Goal: Transaction & Acquisition: Download file/media

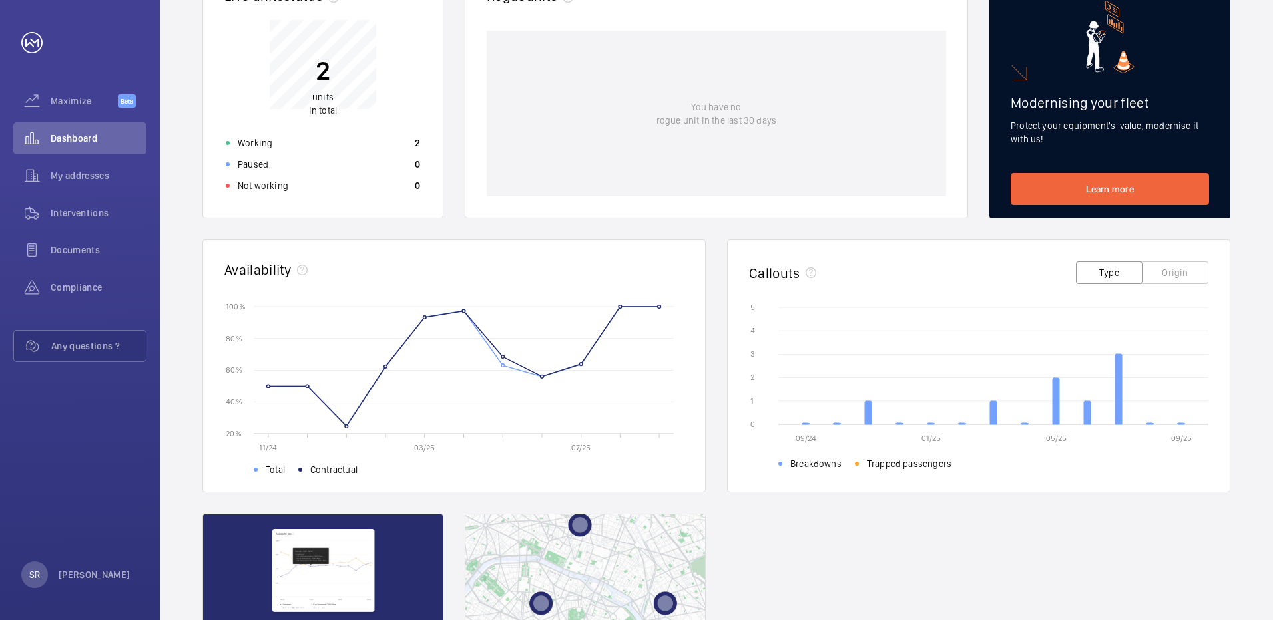
scroll to position [200, 0]
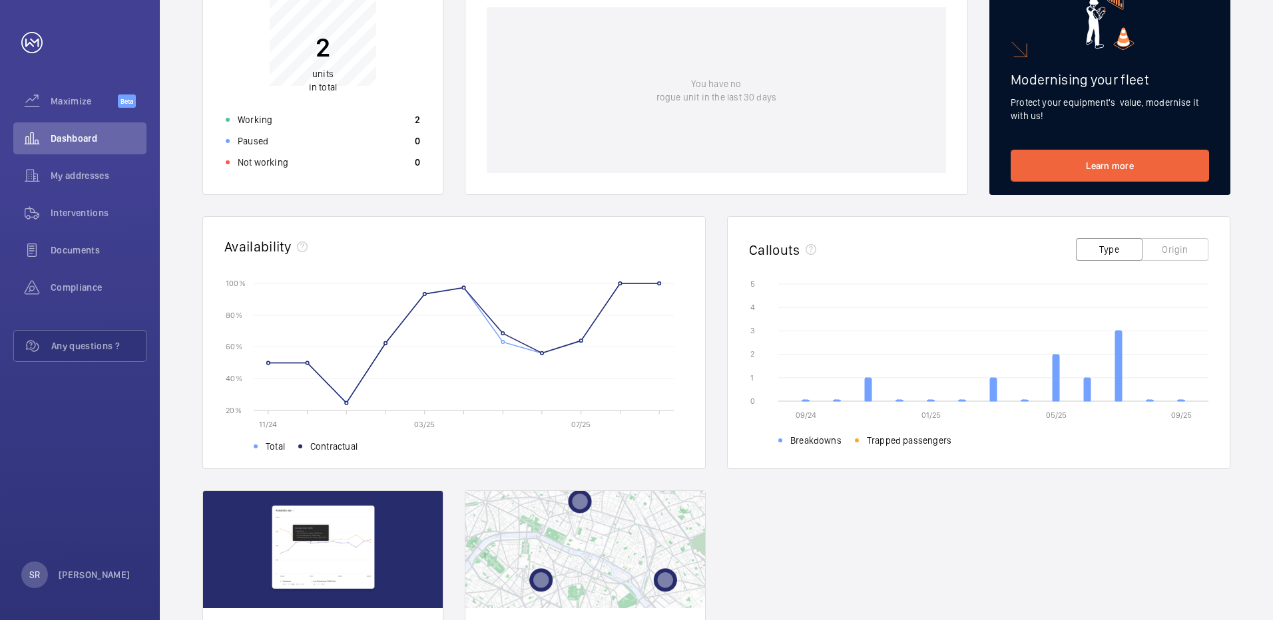
click at [1158, 243] on button "Origin" at bounding box center [1175, 249] width 67 height 23
click at [87, 250] on span "Documents" at bounding box center [99, 250] width 96 height 13
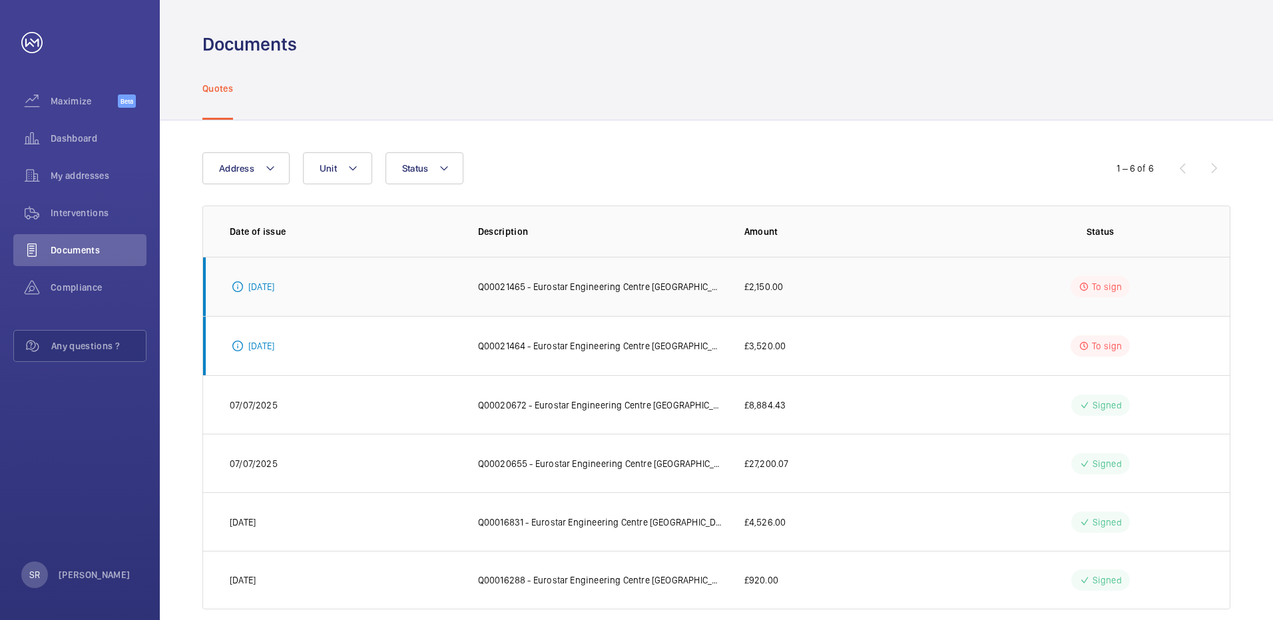
click at [557, 286] on p "Q00021465 - Eurostar Engineering Centre [GEOGRAPHIC_DATA][PERSON_NAME] TMD - Eu…" at bounding box center [600, 286] width 245 height 13
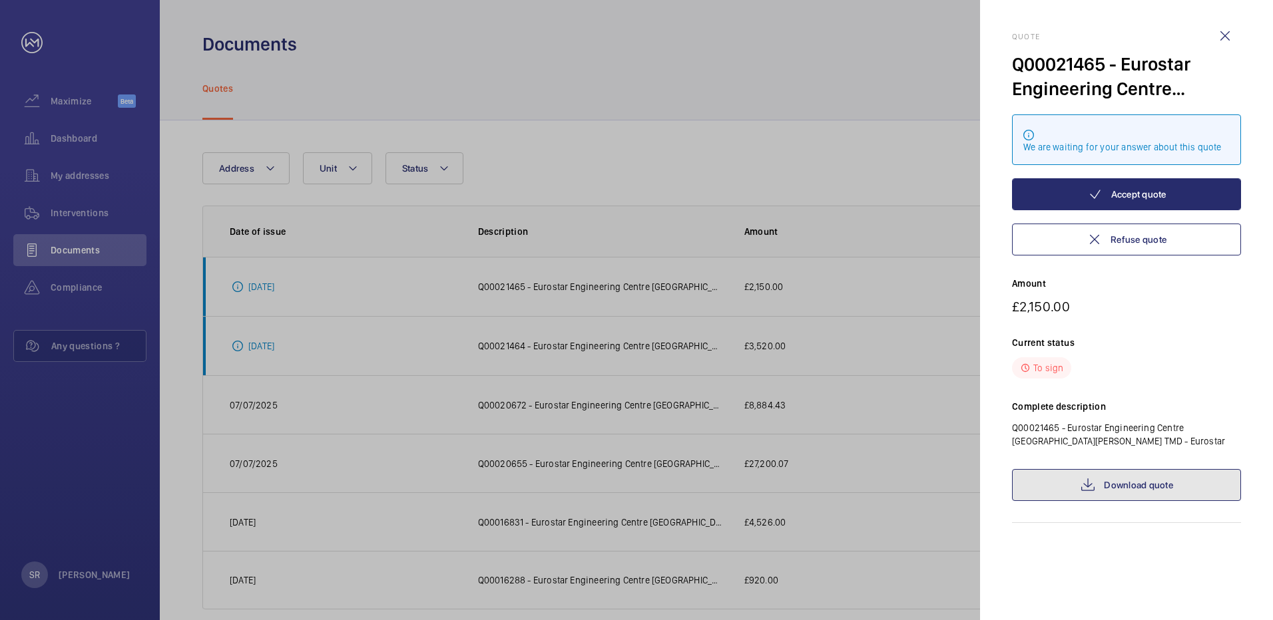
click at [1164, 476] on link "Download quote" at bounding box center [1126, 485] width 229 height 32
click at [1226, 32] on wm-front-icon-button at bounding box center [1225, 36] width 32 height 32
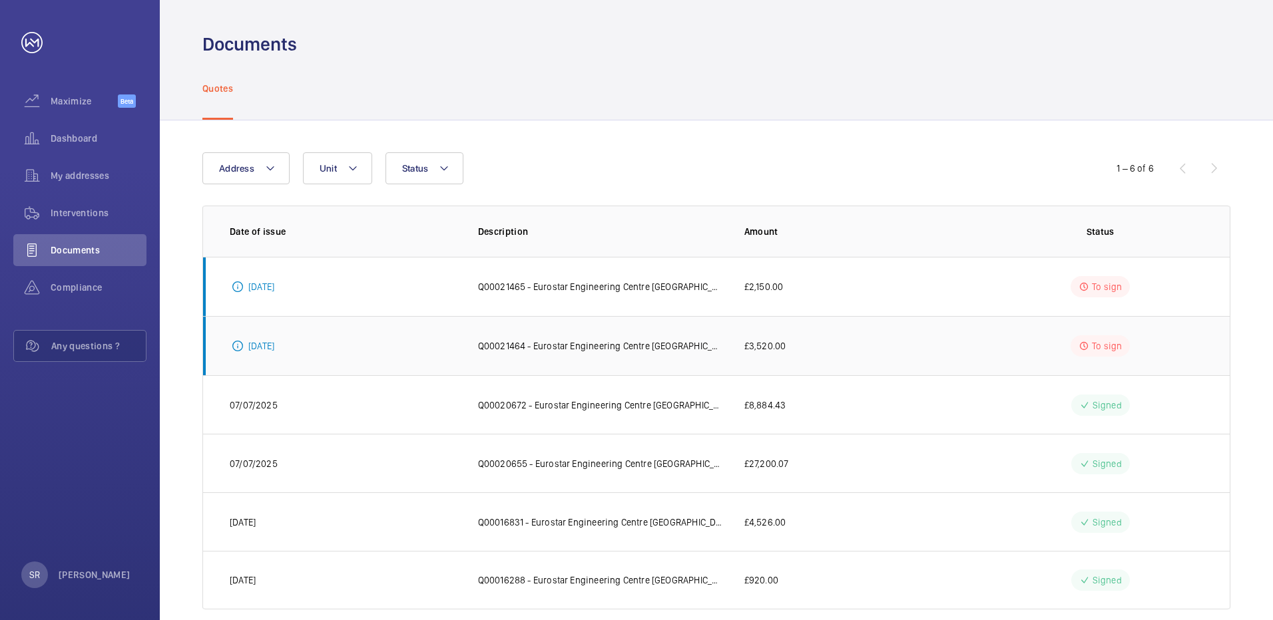
click at [676, 341] on p "Q00021464 - Eurostar Engineering Centre [GEOGRAPHIC_DATA][PERSON_NAME] TMD - Eu…" at bounding box center [600, 345] width 245 height 13
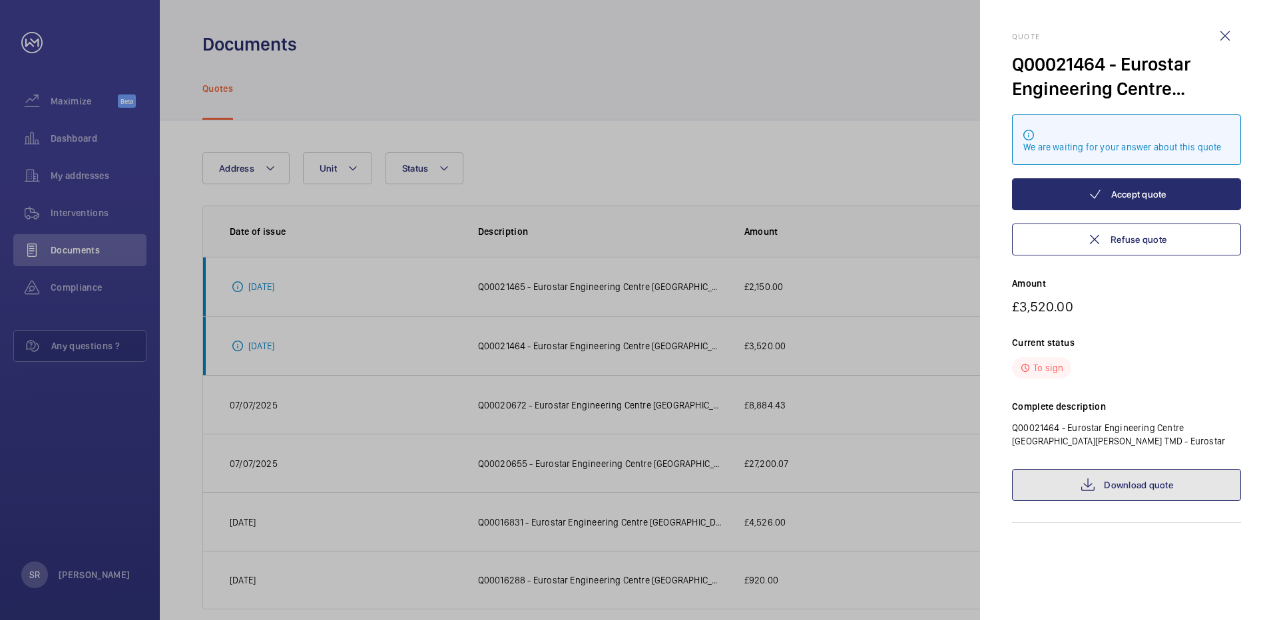
click at [1123, 480] on link "Download quote" at bounding box center [1126, 485] width 229 height 32
click at [666, 51] on div at bounding box center [636, 310] width 1273 height 620
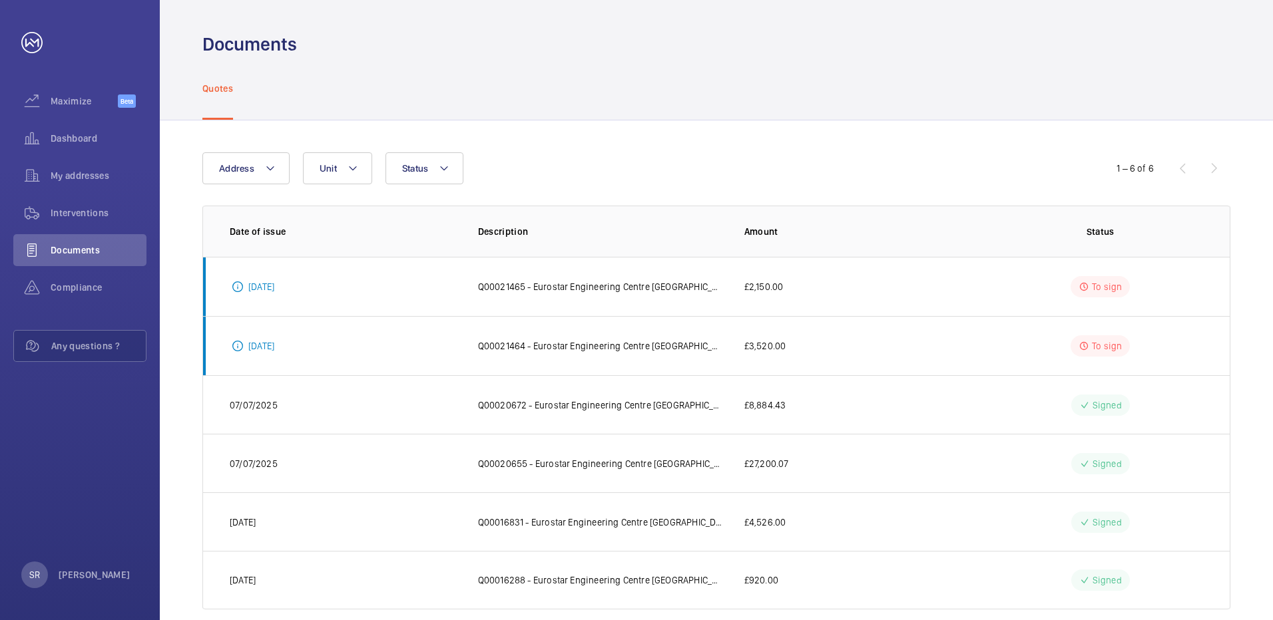
scroll to position [21, 0]
